Goal: Use online tool/utility

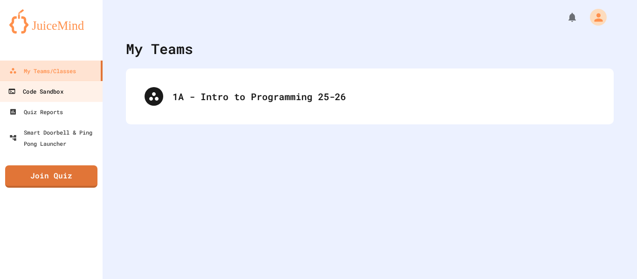
click at [62, 90] on div "Code Sandbox" at bounding box center [35, 92] width 55 height 12
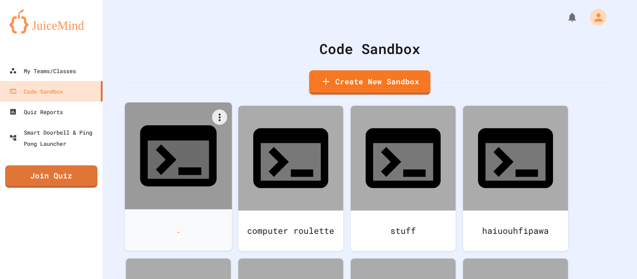
click at [201, 153] on div at bounding box center [178, 156] width 107 height 107
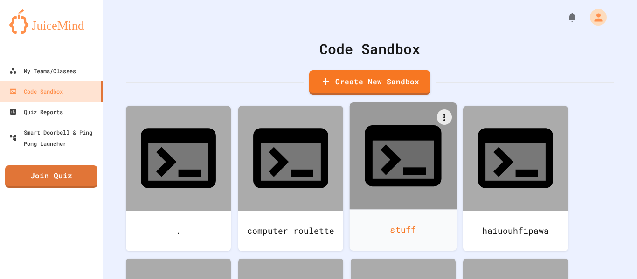
click at [384, 159] on div at bounding box center [403, 156] width 107 height 107
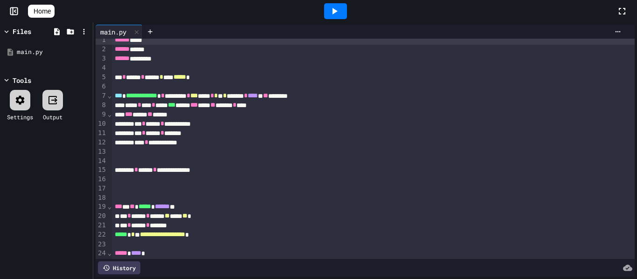
scroll to position [109, 0]
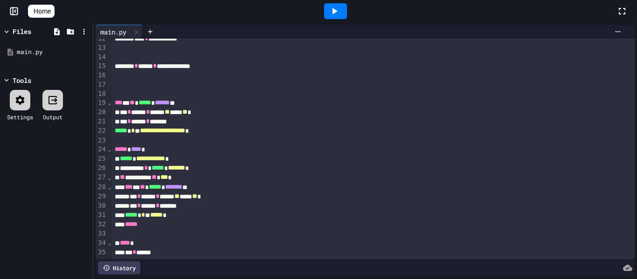
click at [276, 143] on div at bounding box center [373, 140] width 523 height 9
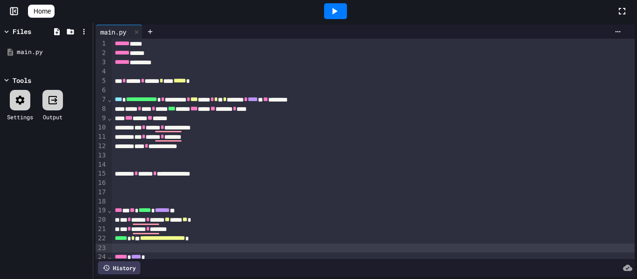
scroll to position [0, 0]
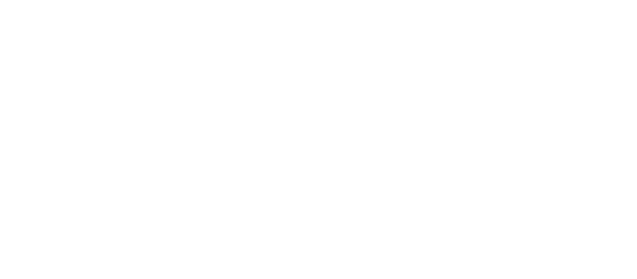
click at [341, 47] on div "We are updating our servers at 7PM EST [DATE]. [PERSON_NAME] should continue to…" at bounding box center [318, 139] width 637 height 279
